Goal: Manage account settings

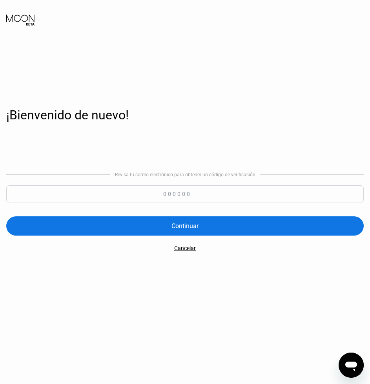
click at [184, 196] on input at bounding box center [185, 194] width 358 height 18
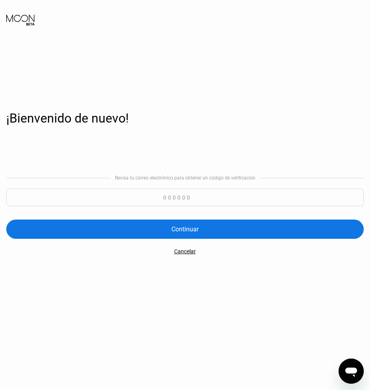
paste input "766690"
type input "766690"
drag, startPoint x: 185, startPoint y: 231, endPoint x: 188, endPoint y: 227, distance: 4.7
click at [185, 230] on div "Continuar" at bounding box center [185, 229] width 27 height 8
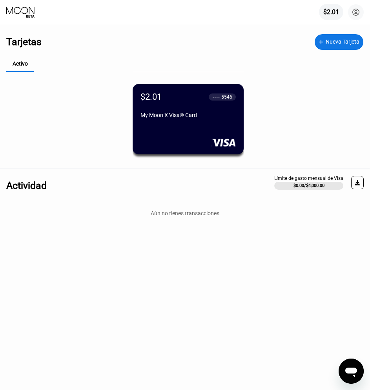
click at [171, 106] on div "$2.01 ● ● ● ● 5546 My Moon X Visa® Card" at bounding box center [188, 106] width 95 height 29
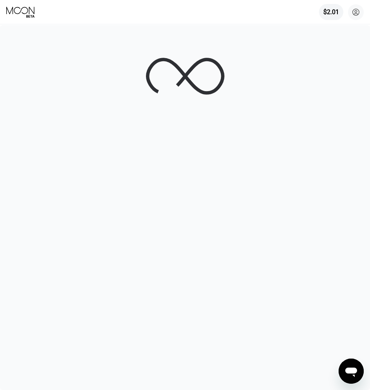
drag, startPoint x: 271, startPoint y: 0, endPoint x: 544, endPoint y: -1, distance: 273.4
click at [370, 0] on html "$2.01 [PERSON_NAME] [EMAIL_ADDRESS][DOMAIN_NAME] [PERSON_NAME] Apoyo Carreras S…" at bounding box center [185, 195] width 370 height 390
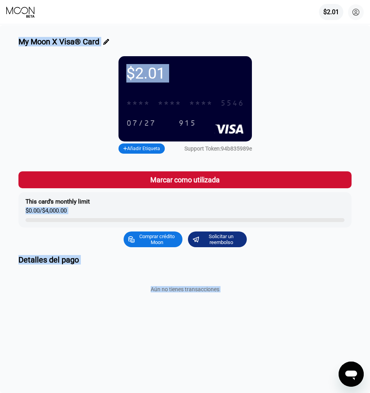
click at [220, 105] on div "* * * * * * * * * * * * 5546" at bounding box center [185, 103] width 127 height 16
click at [153, 106] on div "[CREDIT_CARD_NUMBER]" at bounding box center [185, 103] width 127 height 16
click at [287, 108] on div "$2.01 * * * * * * * * * * * * 5546 07/27 915 Añadir Etiqueta Support Token: 94b…" at bounding box center [184, 105] width 333 height 99
click at [142, 126] on div "07/27" at bounding box center [140, 123] width 29 height 9
drag, startPoint x: 292, startPoint y: 110, endPoint x: 299, endPoint y: 97, distance: 15.6
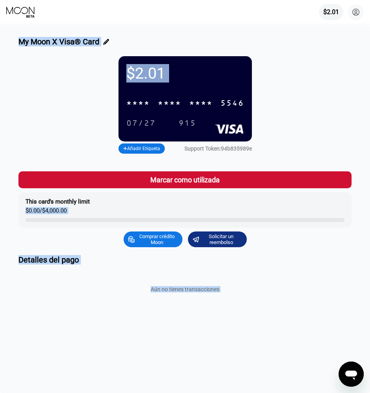
click at [292, 110] on div "$2.01 * * * * * * * * * * * * 5546 07/27 915 Añadir Etiqueta Support Token: 94b…" at bounding box center [184, 105] width 333 height 99
click at [354, 12] on circle at bounding box center [356, 12] width 16 height 16
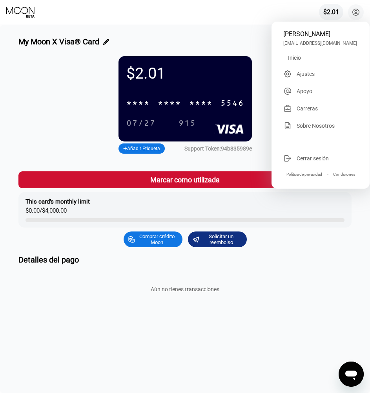
click at [236, 23] on div "$2.01 [PERSON_NAME] [EMAIL_ADDRESS][DOMAIN_NAME] [PERSON_NAME] Apoyo Carreras S…" at bounding box center [185, 12] width 370 height 24
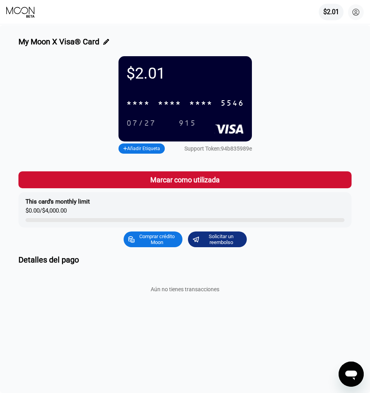
click at [332, 12] on div "$2.01" at bounding box center [332, 11] width 16 height 7
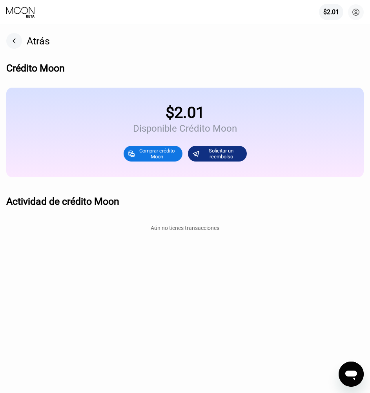
click at [19, 37] on rect at bounding box center [14, 41] width 16 height 16
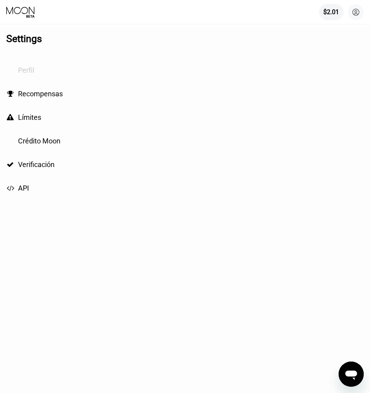
click at [22, 69] on span "Perfil" at bounding box center [26, 70] width 16 height 8
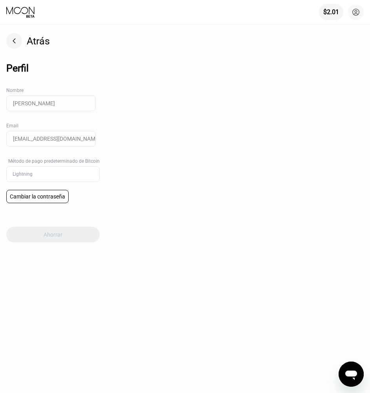
click at [17, 44] on rect at bounding box center [14, 41] width 16 height 16
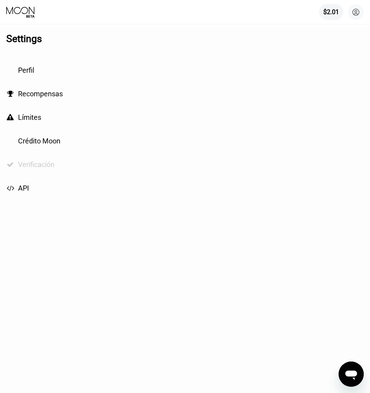
click at [28, 166] on span "Verificación" at bounding box center [36, 164] width 37 height 8
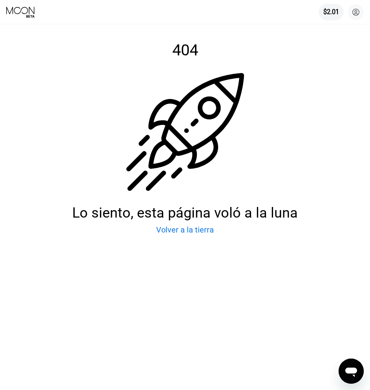
click at [328, 12] on div "$2.01" at bounding box center [332, 11] width 16 height 7
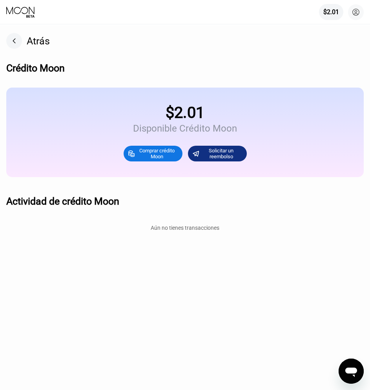
click at [22, 42] on div "Atrás" at bounding box center [28, 41] width 44 height 16
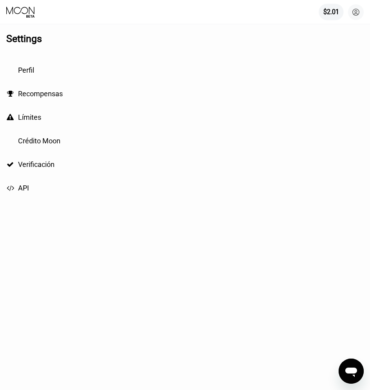
click at [330, 11] on div "$2.01" at bounding box center [332, 11] width 16 height 7
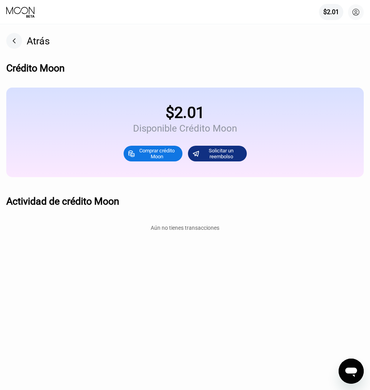
click at [11, 41] on rect at bounding box center [14, 41] width 16 height 16
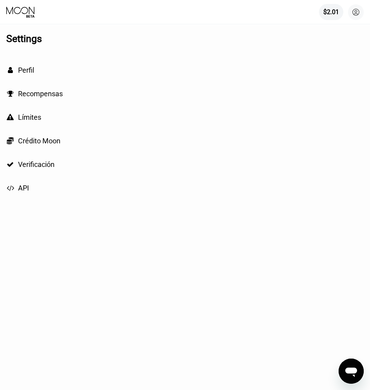
click at [23, 73] on span "Perfil" at bounding box center [26, 70] width 16 height 8
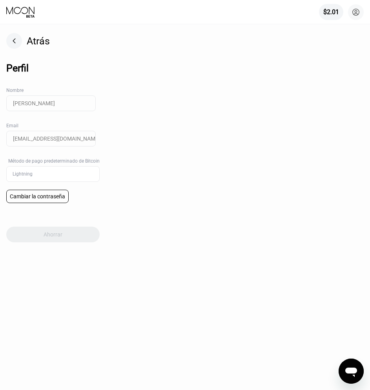
click at [11, 37] on rect at bounding box center [14, 41] width 16 height 16
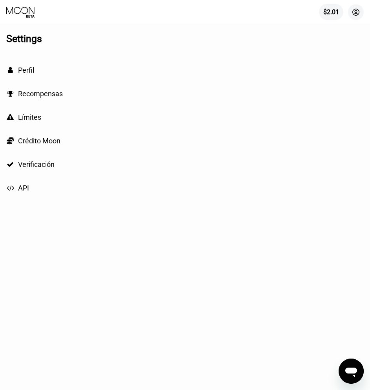
click at [353, 13] on icon at bounding box center [356, 12] width 7 height 7
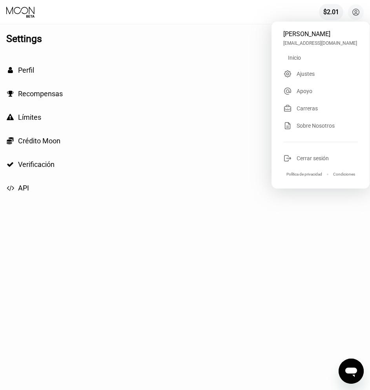
click at [226, 98] on div " Recompensas" at bounding box center [185, 94] width 358 height 24
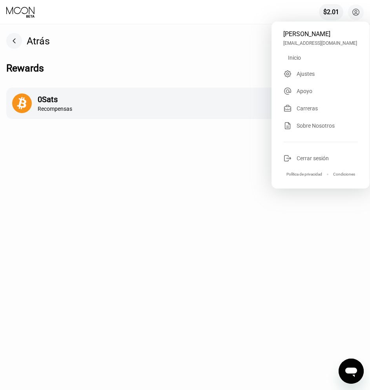
click at [210, 355] on div "Atrás Rewards 0 Sats Recompensas" at bounding box center [185, 207] width 358 height 365
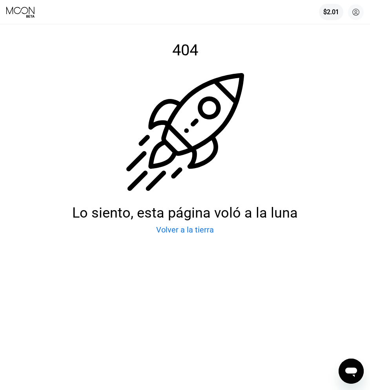
click at [178, 234] on div "Volver a la tierra" at bounding box center [185, 229] width 58 height 9
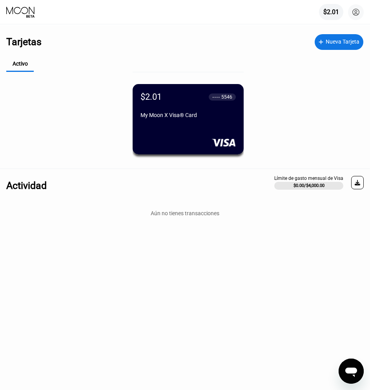
click at [218, 115] on div "My Moon X Visa® Card" at bounding box center [188, 115] width 95 height 6
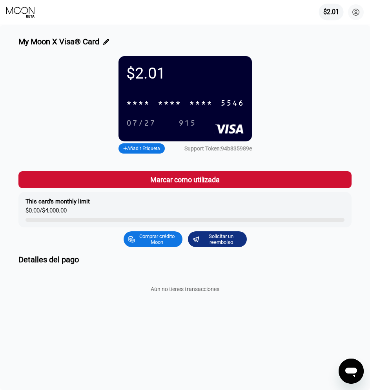
click at [323, 14] on div "$2.01" at bounding box center [331, 12] width 25 height 16
